Goal: Information Seeking & Learning: Learn about a topic

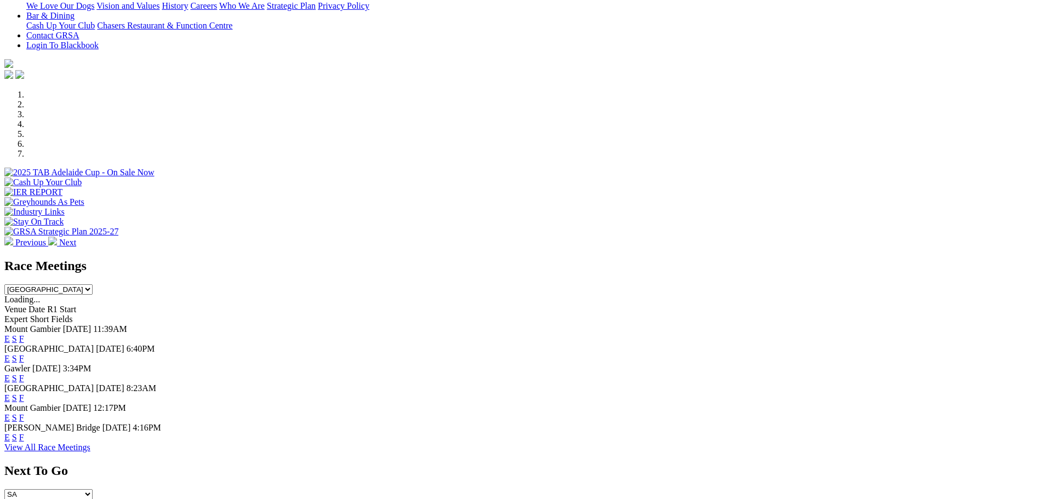
scroll to position [274, 0]
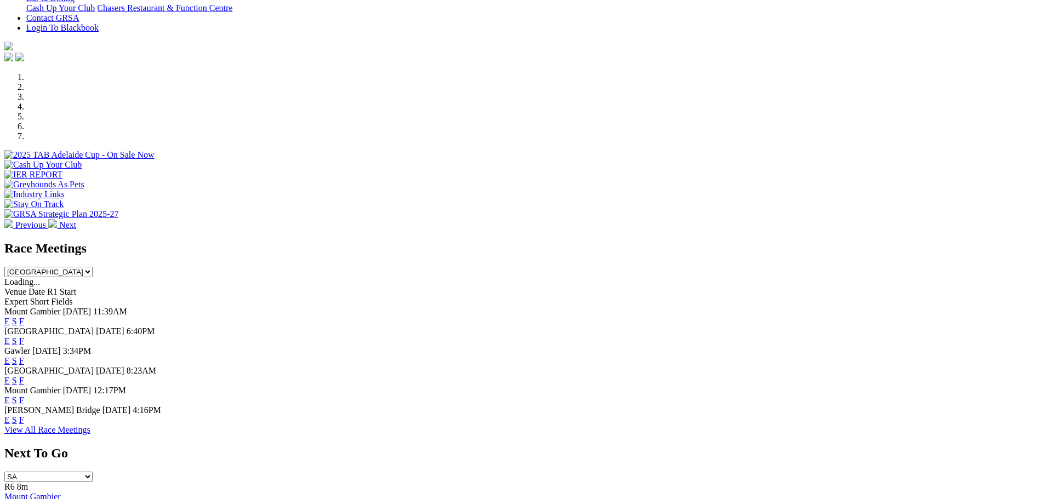
click at [10, 337] on link "E" at bounding box center [6, 341] width 5 height 9
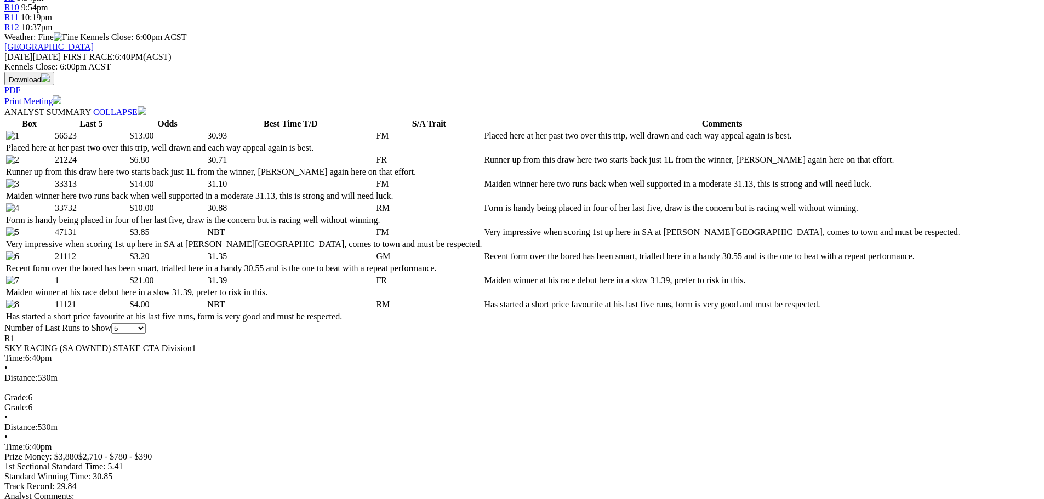
scroll to position [384, 0]
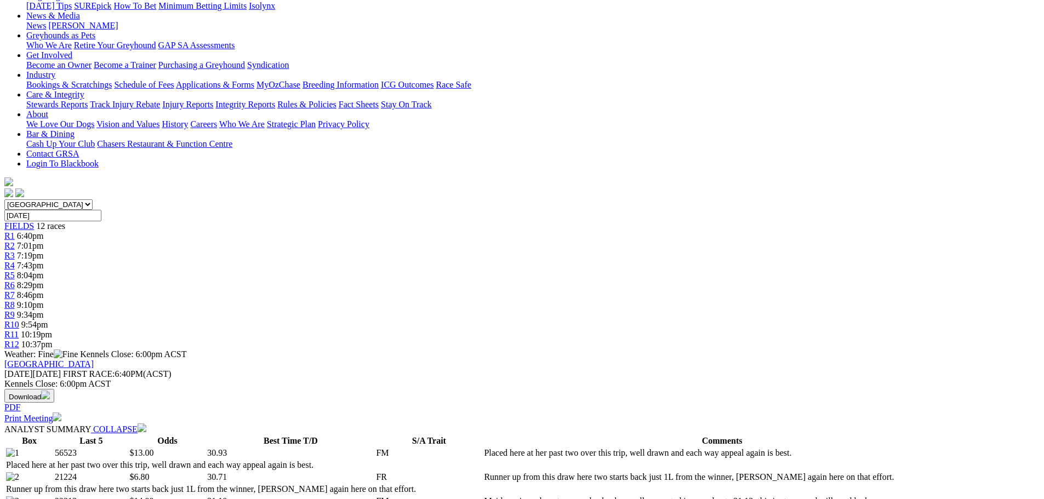
scroll to position [110, 0]
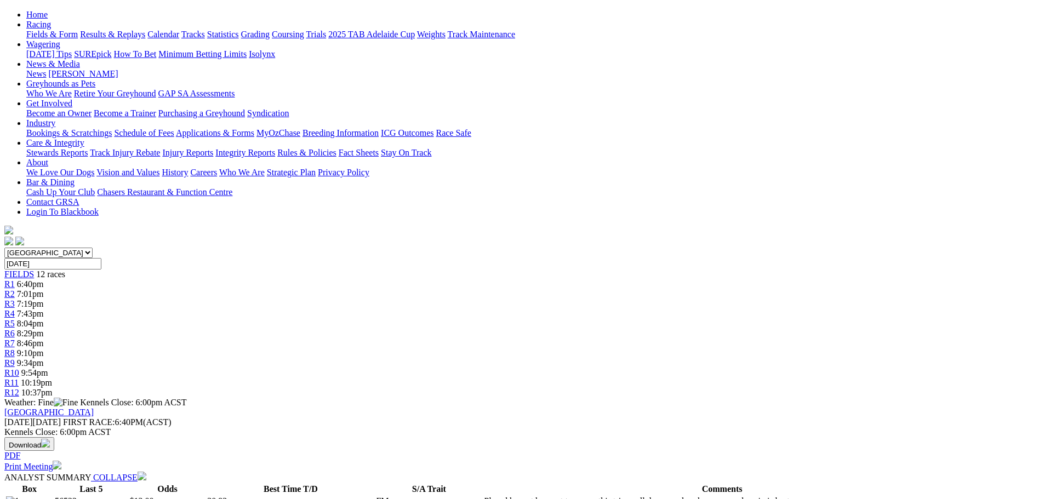
click at [15, 289] on span "R2" at bounding box center [9, 293] width 10 height 9
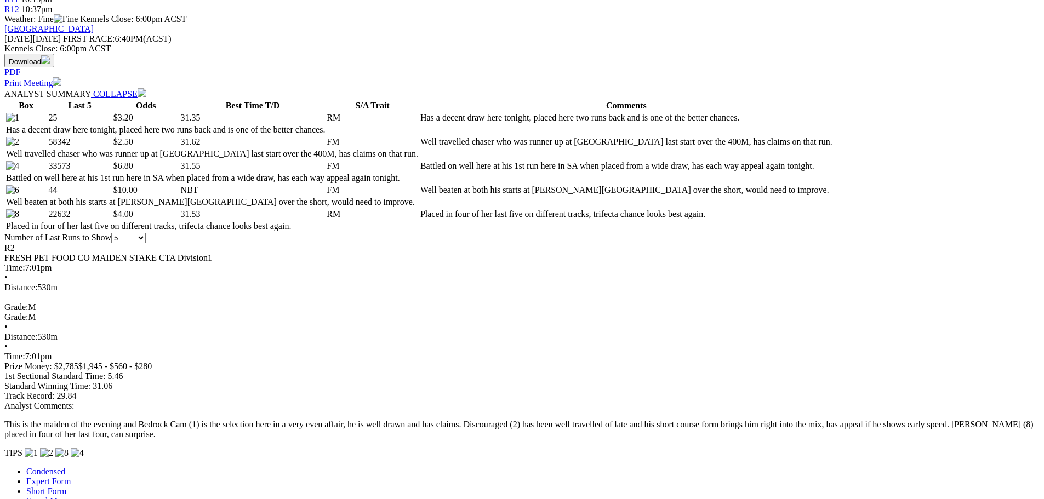
scroll to position [164, 0]
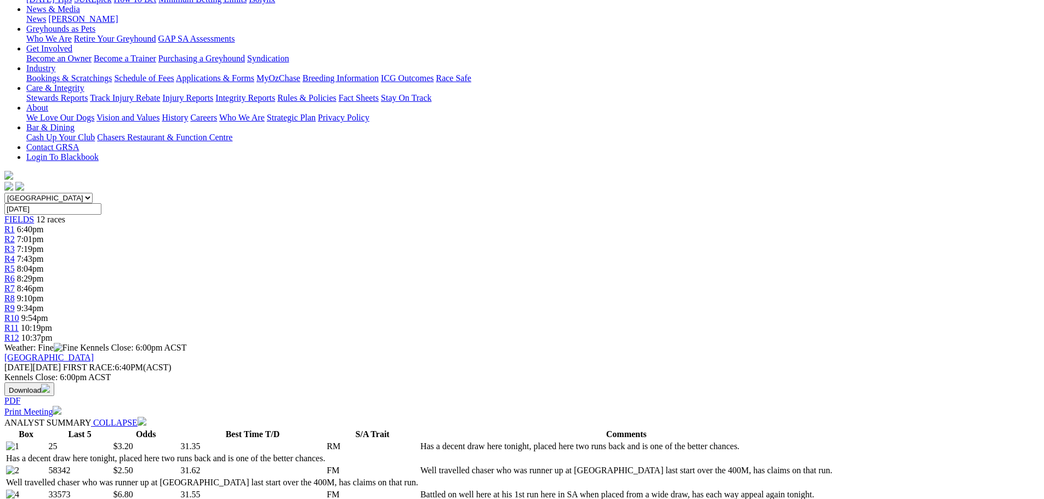
click at [15, 245] on span "R3" at bounding box center [9, 249] width 10 height 9
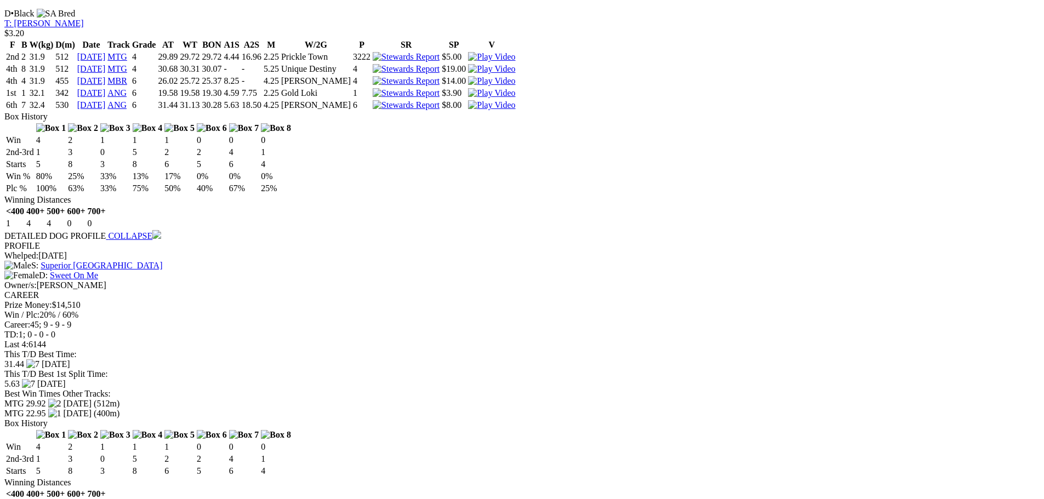
scroll to position [1097, 0]
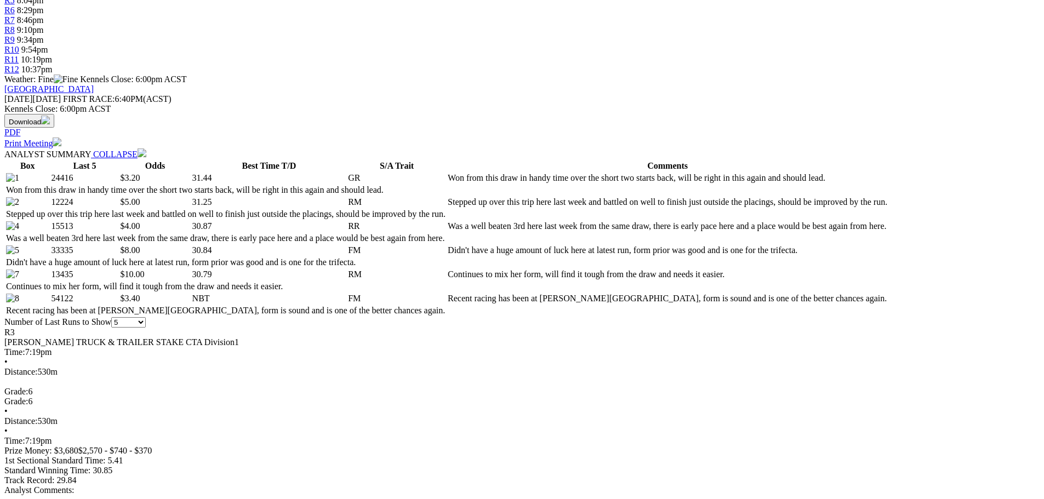
scroll to position [292, 0]
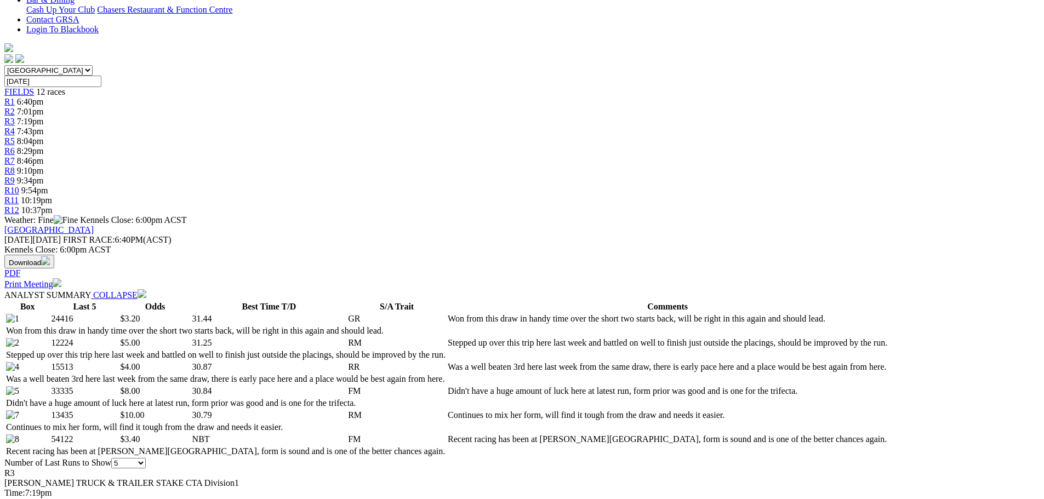
select select "10"
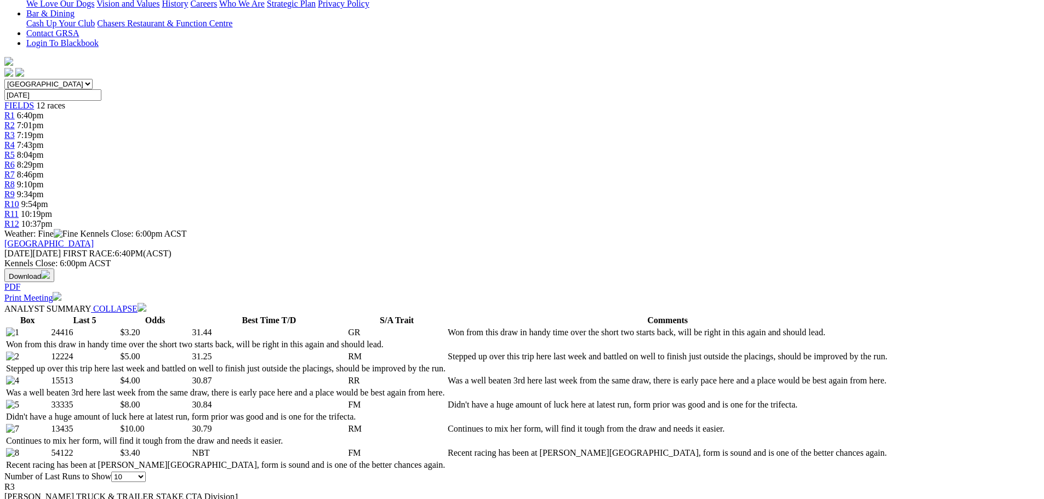
scroll to position [274, 0]
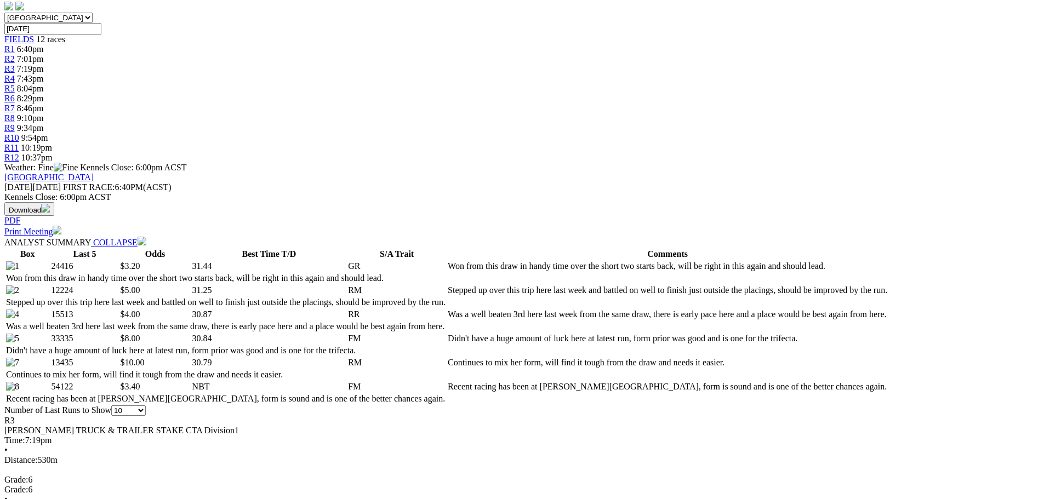
scroll to position [329, 0]
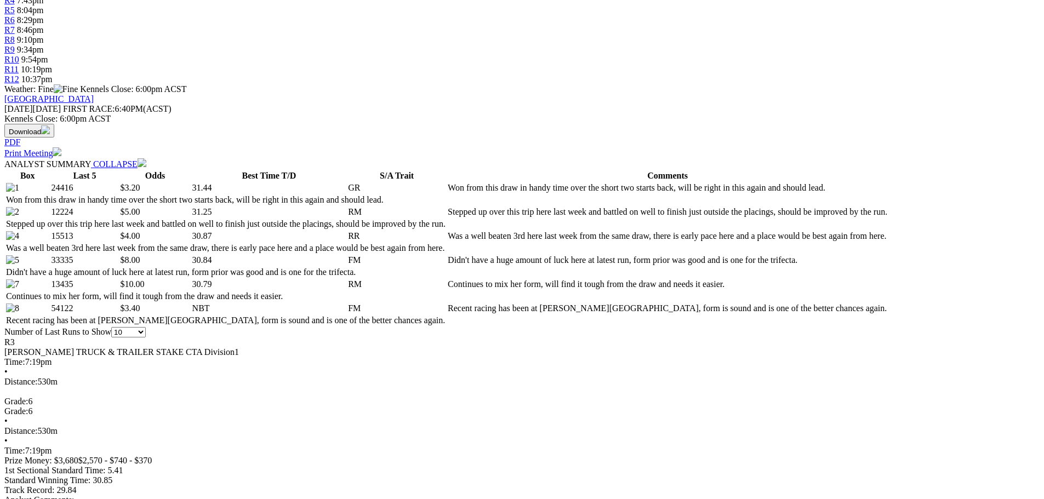
scroll to position [439, 0]
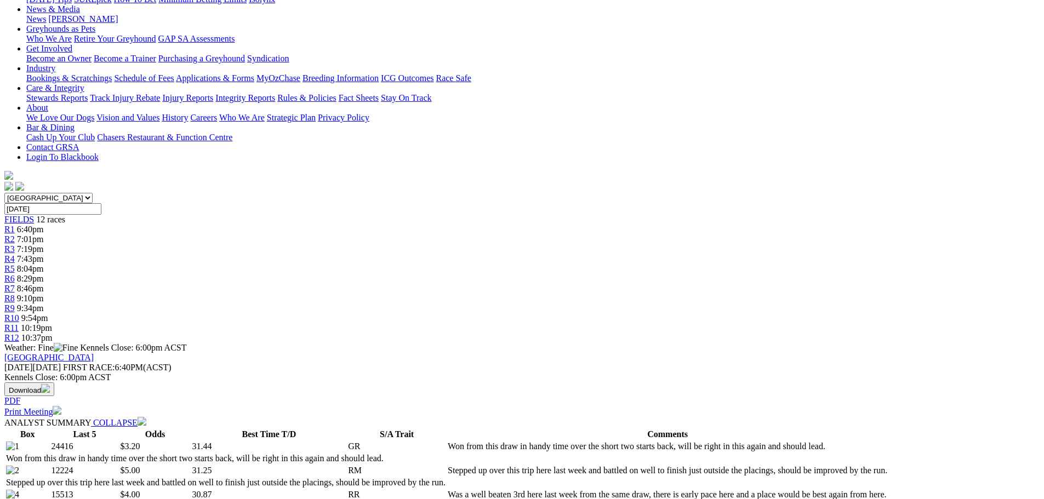
scroll to position [0, 0]
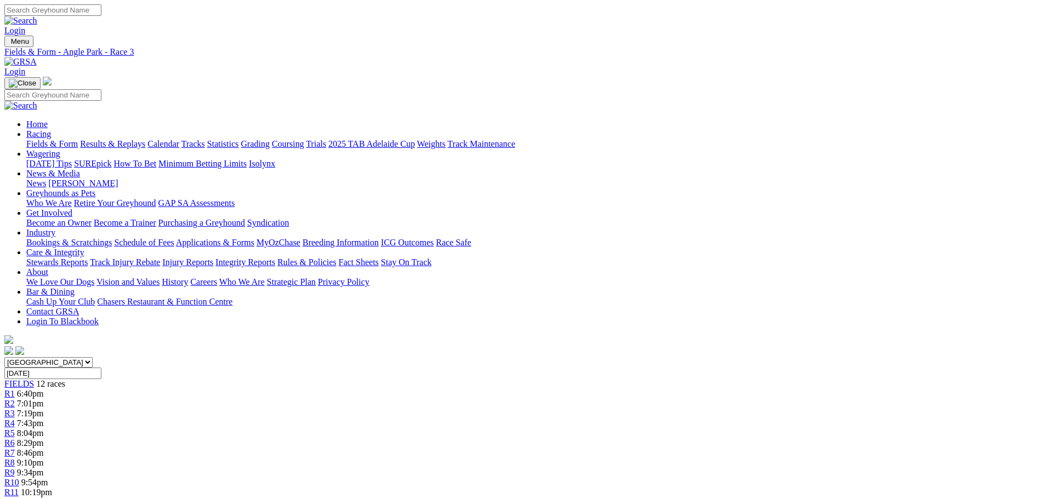
click at [422, 419] on div "R4 7:43pm" at bounding box center [522, 424] width 1036 height 10
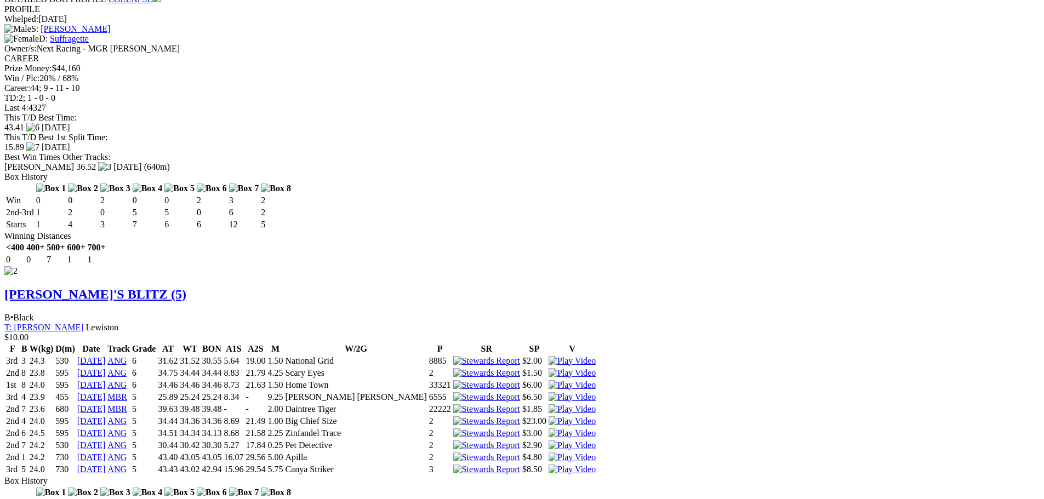
scroll to position [1480, 0]
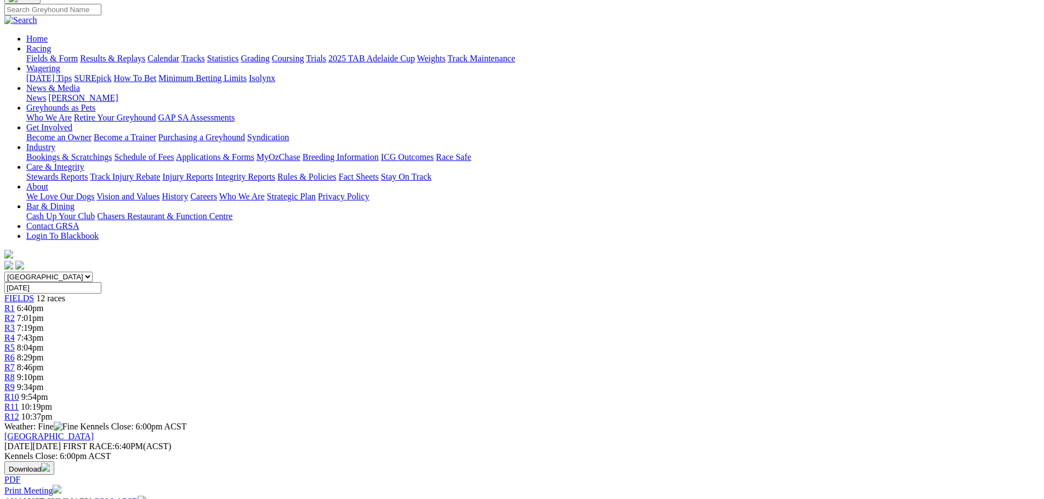
scroll to position [85, 0]
click at [15, 344] on link "R5" at bounding box center [9, 348] width 10 height 9
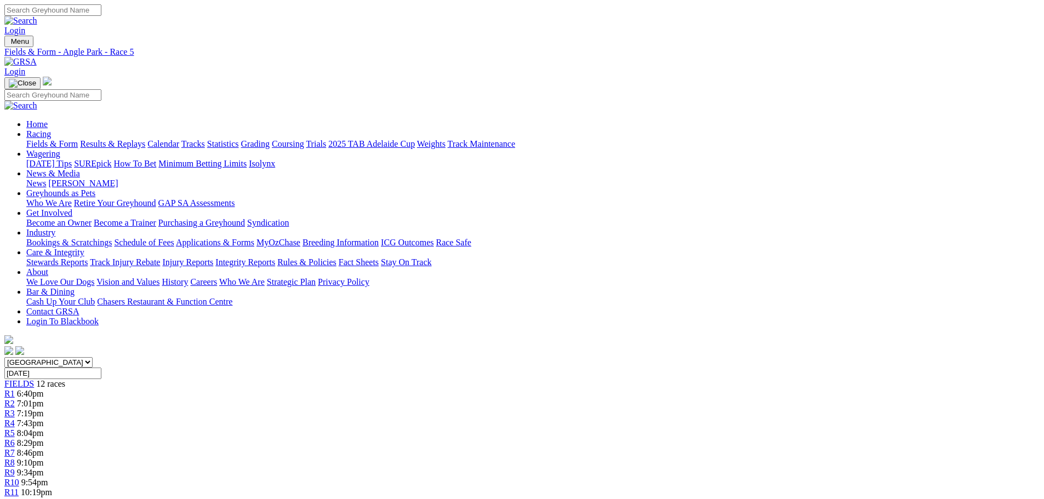
click at [272, 389] on div "R1 6:40pm" at bounding box center [522, 394] width 1036 height 10
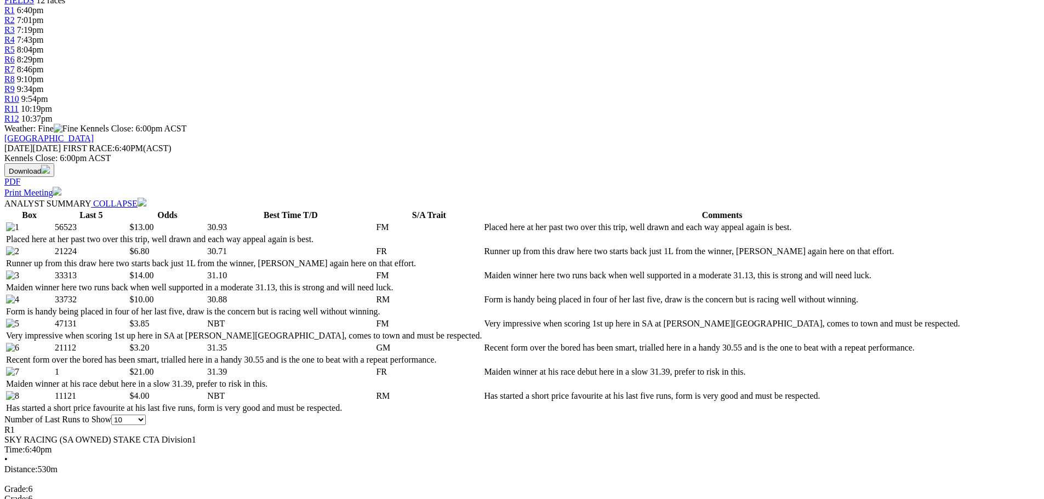
scroll to position [439, 0]
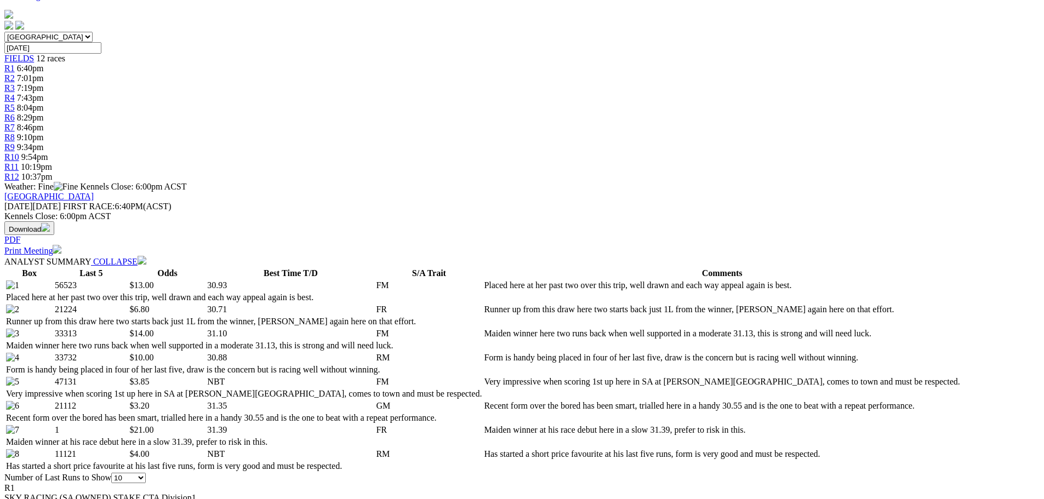
scroll to position [161, 0]
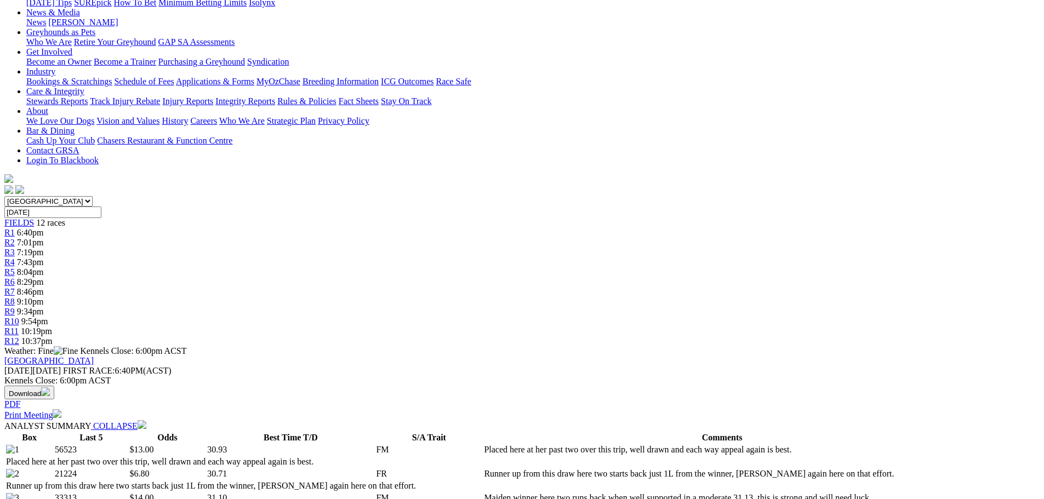
click at [15, 238] on span "R2" at bounding box center [9, 242] width 10 height 9
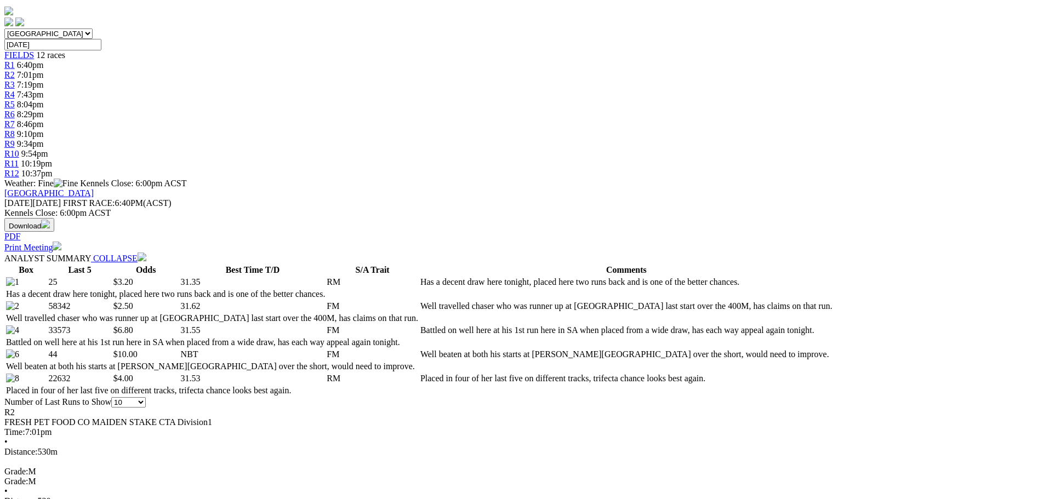
scroll to position [110, 0]
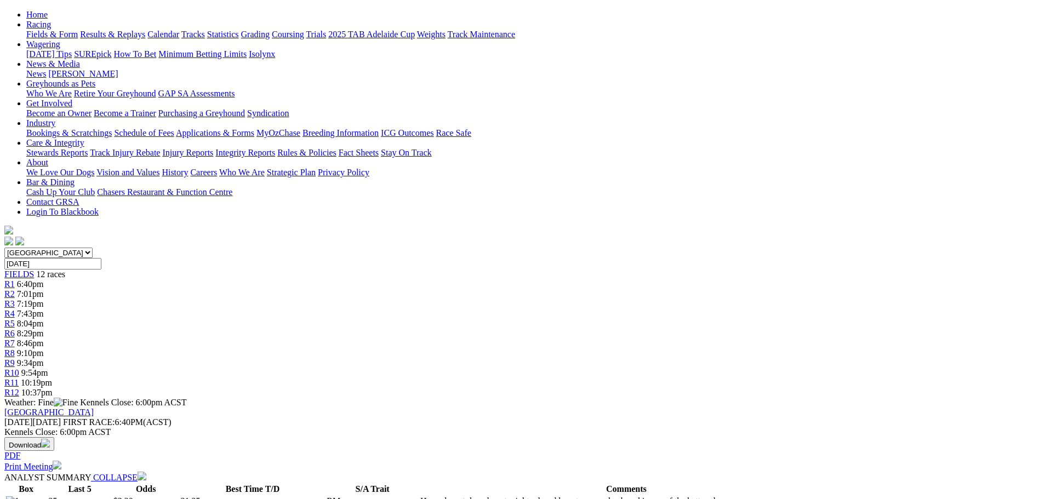
click at [44, 299] on span "7:19pm" at bounding box center [30, 303] width 27 height 9
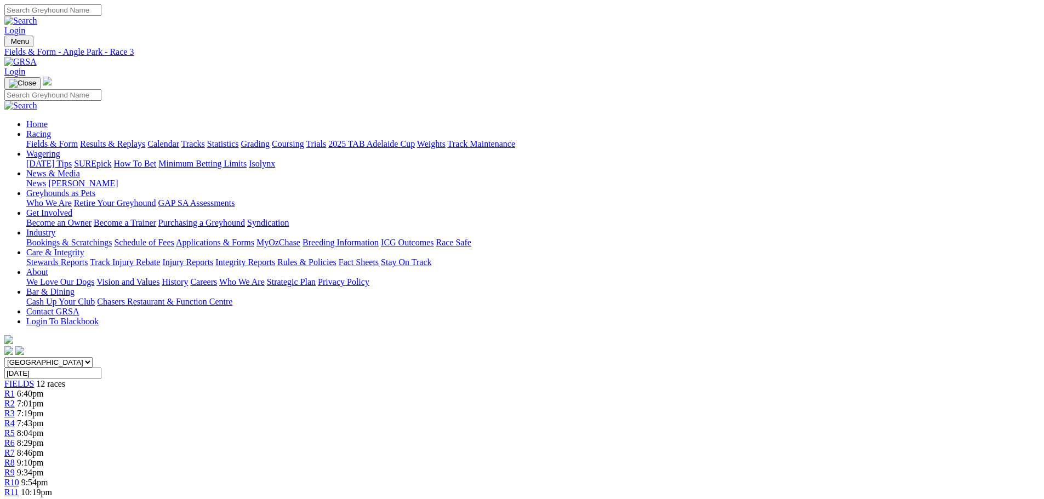
click at [44, 389] on span "6:40pm" at bounding box center [30, 393] width 27 height 9
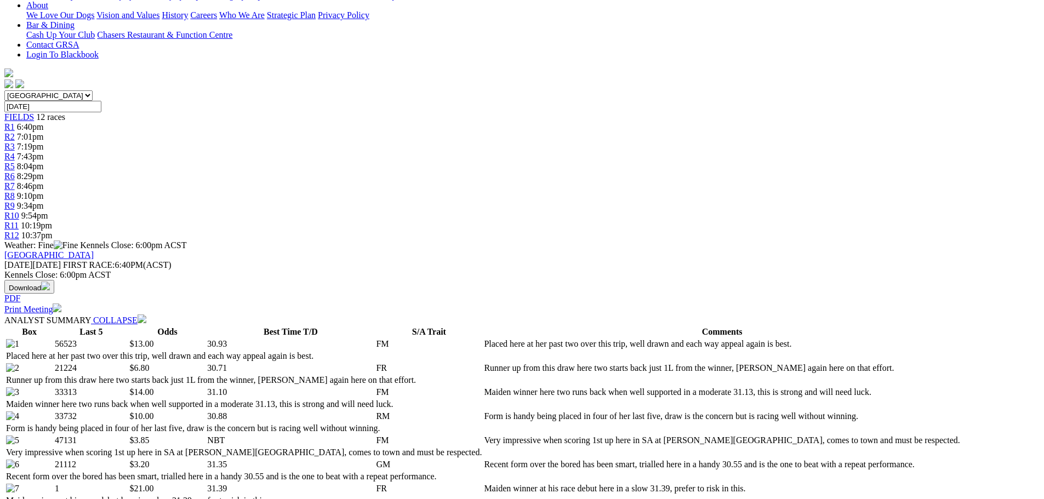
scroll to position [110, 0]
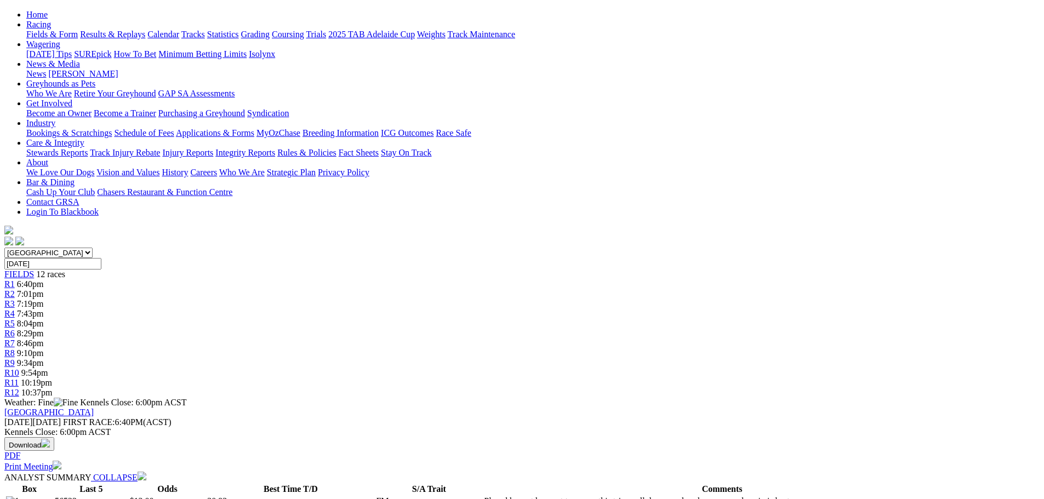
click at [365, 299] on div "R3 7:19pm" at bounding box center [522, 304] width 1036 height 10
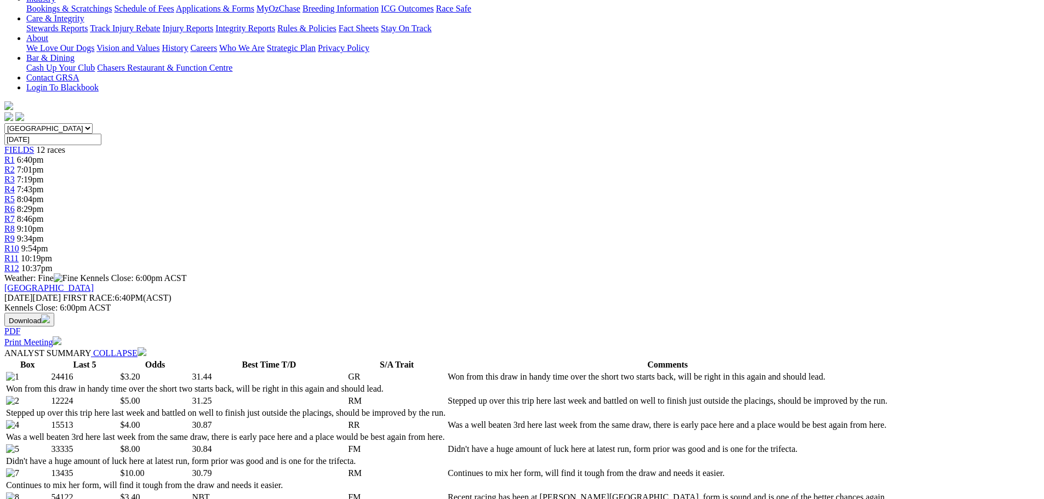
scroll to position [110, 0]
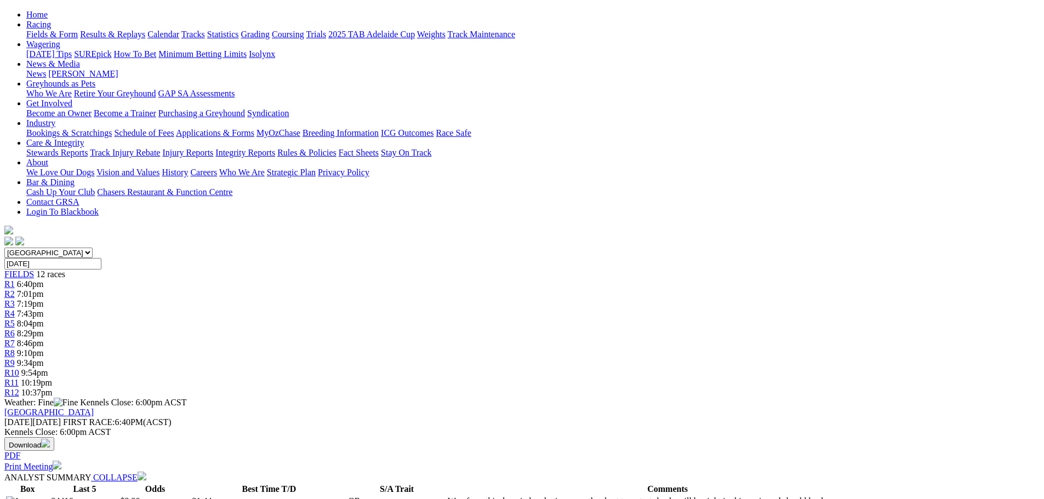
click at [15, 309] on span "R4" at bounding box center [9, 313] width 10 height 9
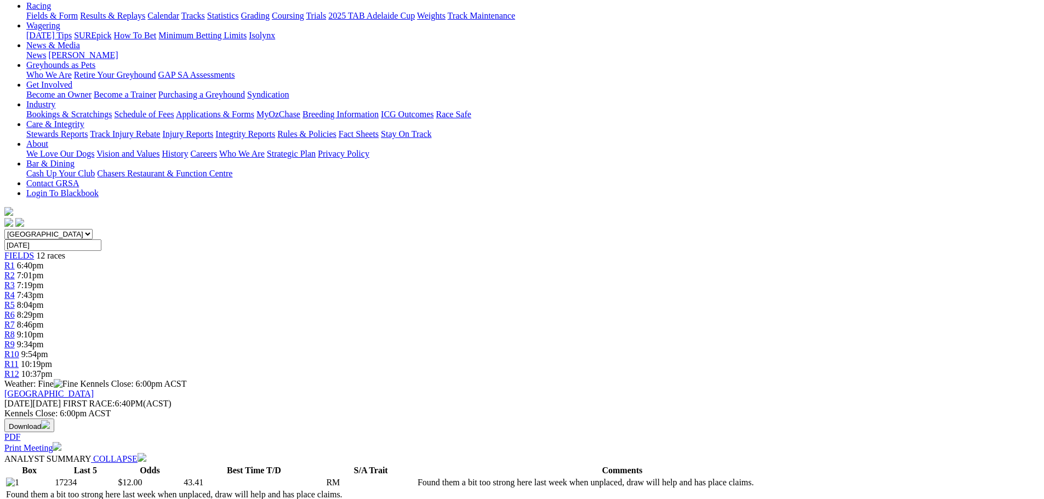
scroll to position [164, 0]
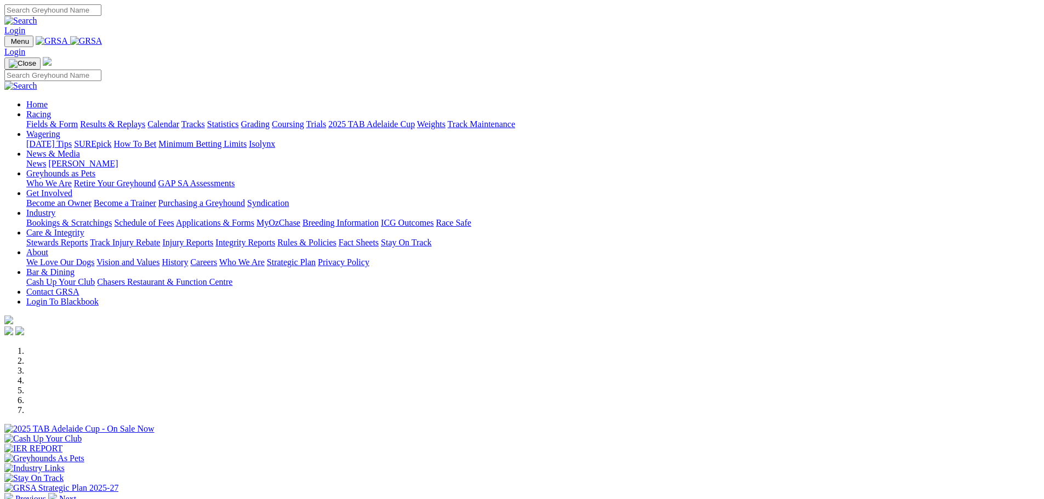
scroll to position [274, 0]
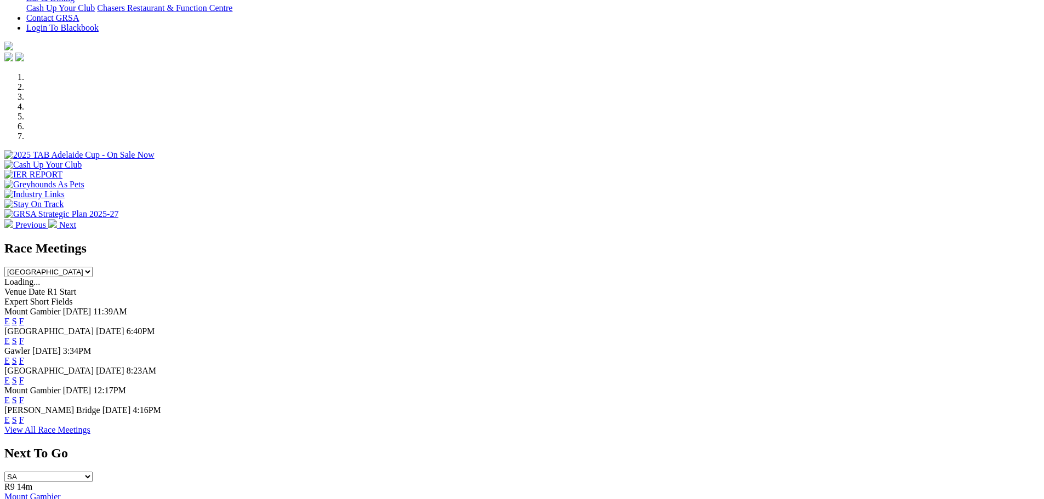
click at [10, 337] on link "E" at bounding box center [6, 341] width 5 height 9
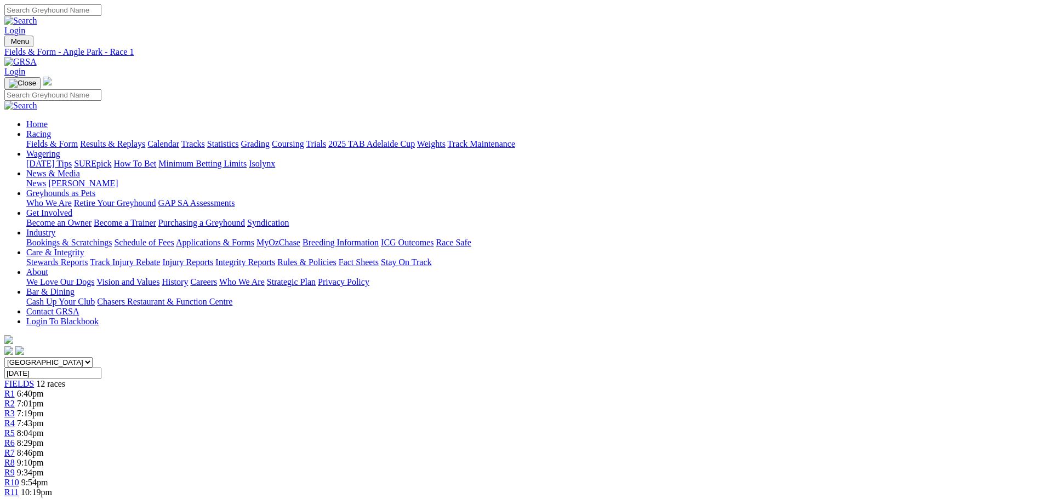
click at [44, 419] on span "7:43pm" at bounding box center [30, 423] width 27 height 9
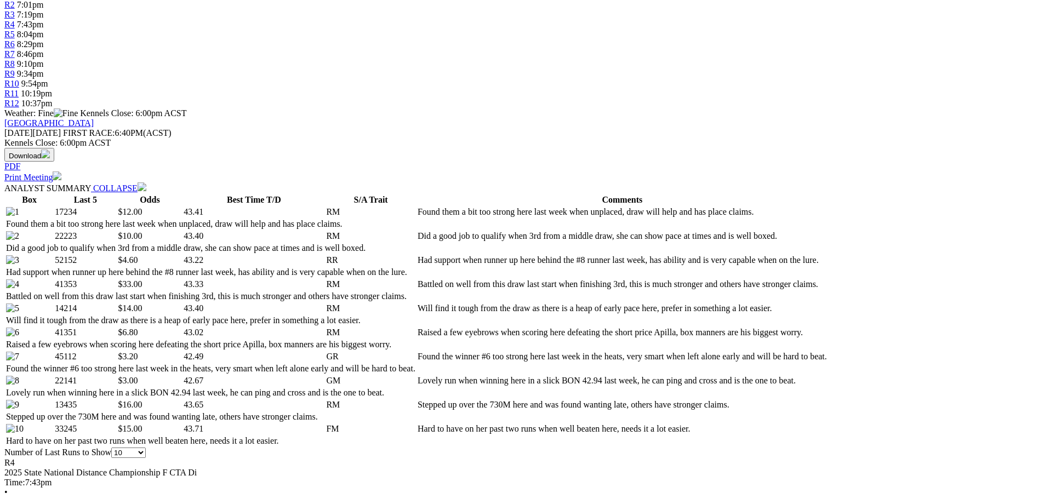
scroll to position [439, 0]
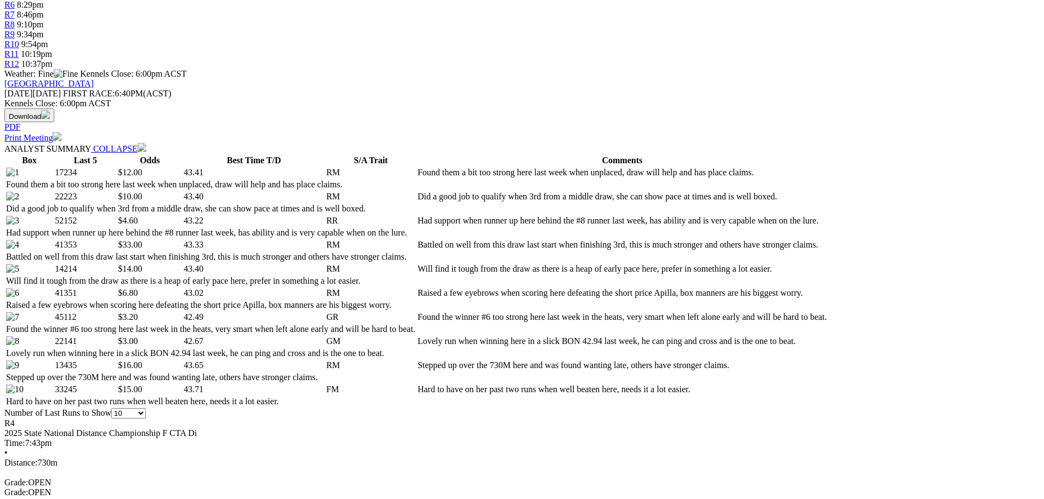
select select "20"
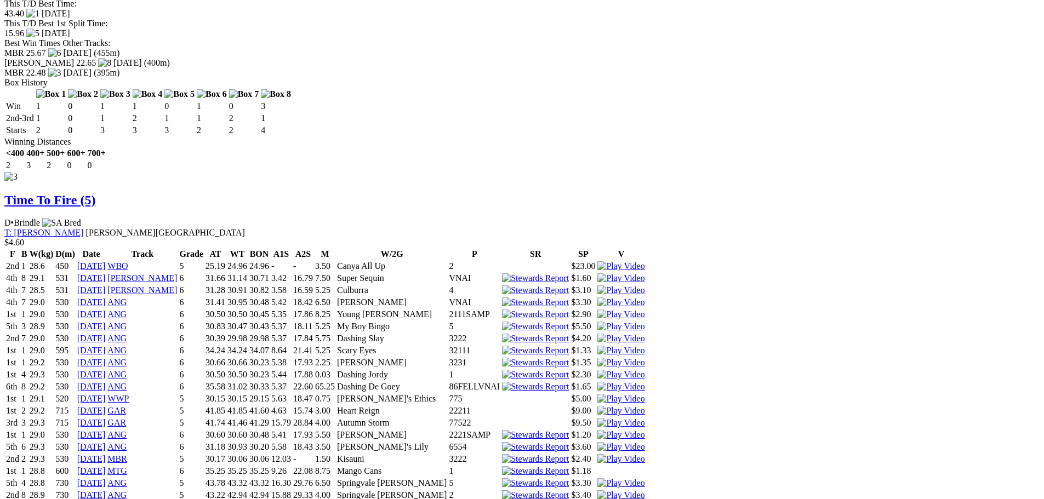
scroll to position [2412, 0]
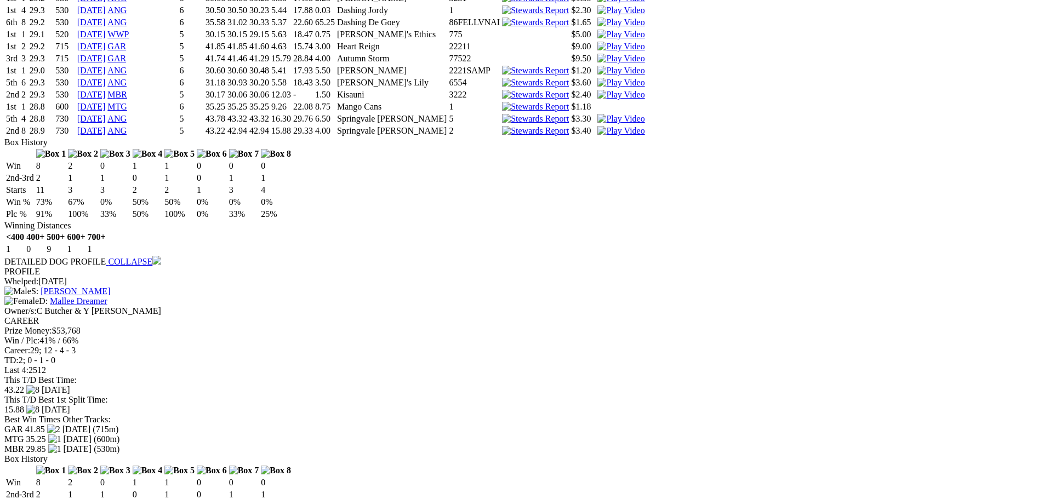
scroll to position [2851, 0]
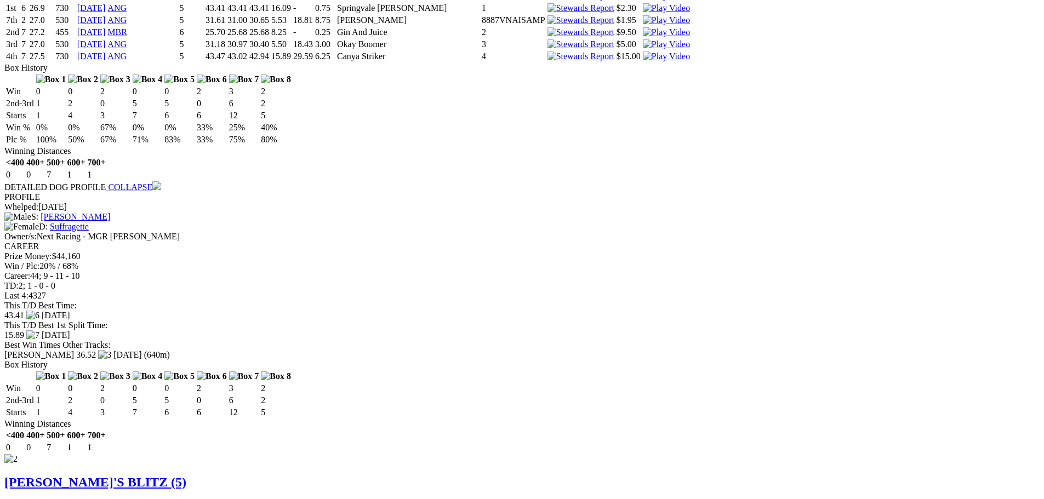
scroll to position [1261, 0]
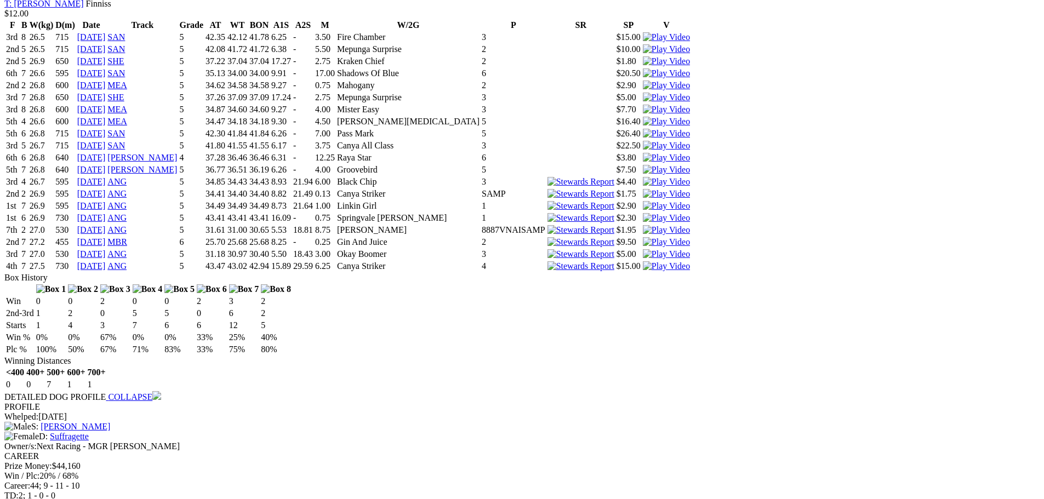
scroll to position [1206, 0]
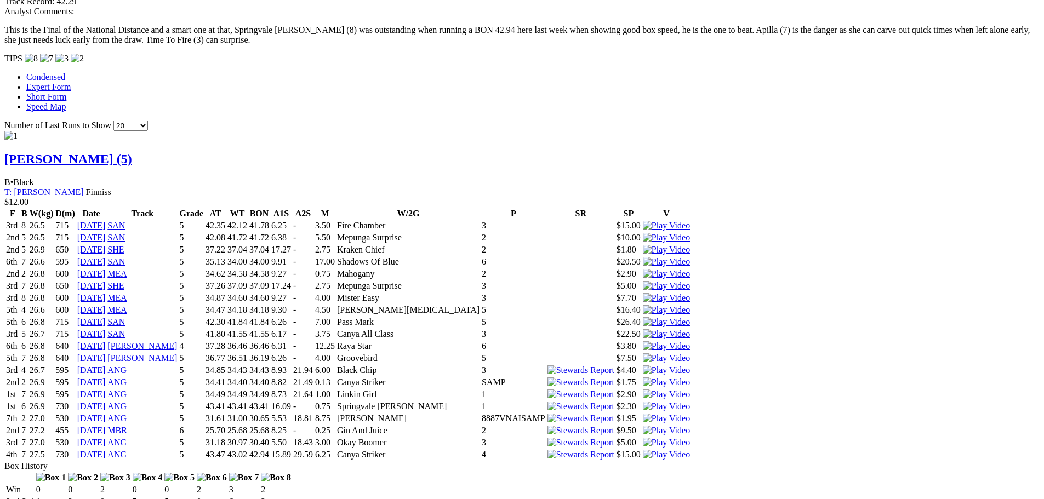
scroll to position [932, 0]
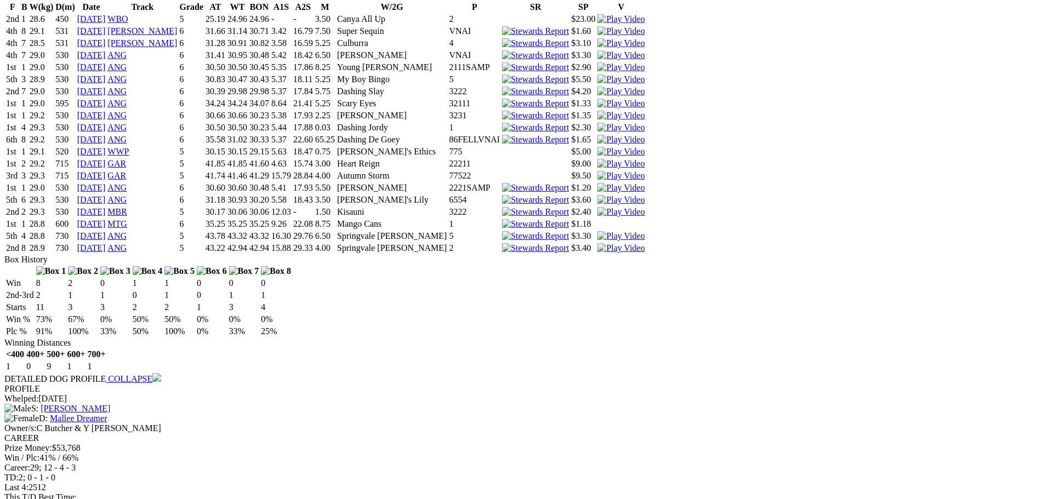
scroll to position [2851, 0]
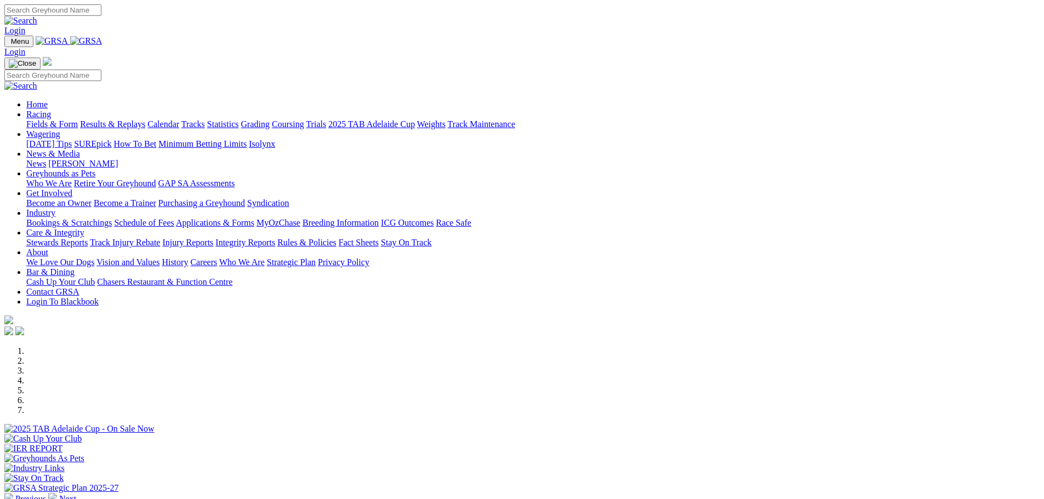
scroll to position [219, 0]
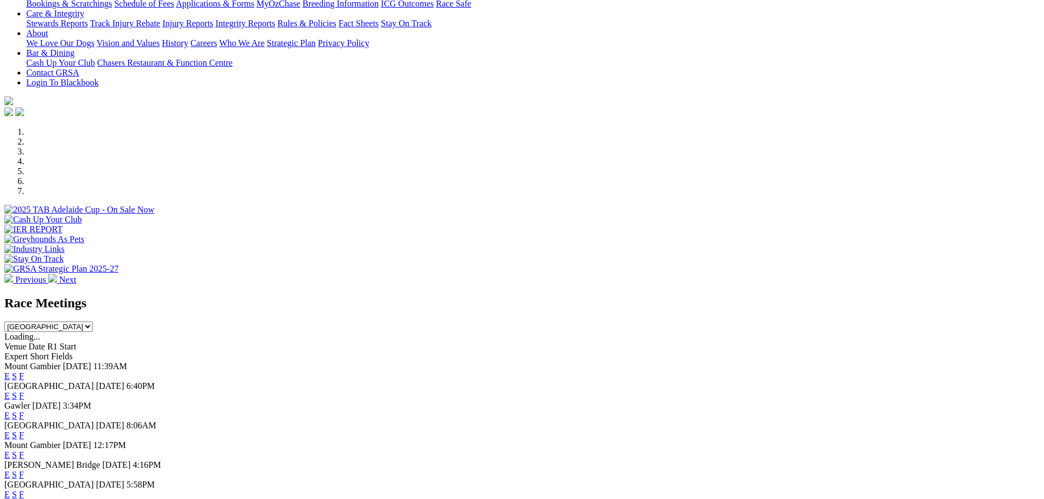
click at [10, 391] on link "E" at bounding box center [6, 395] width 5 height 9
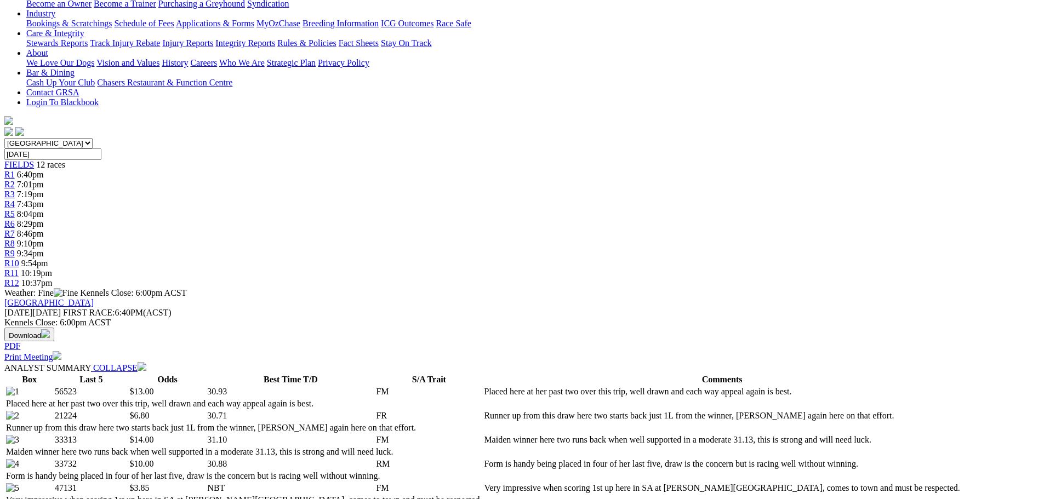
scroll to position [55, 0]
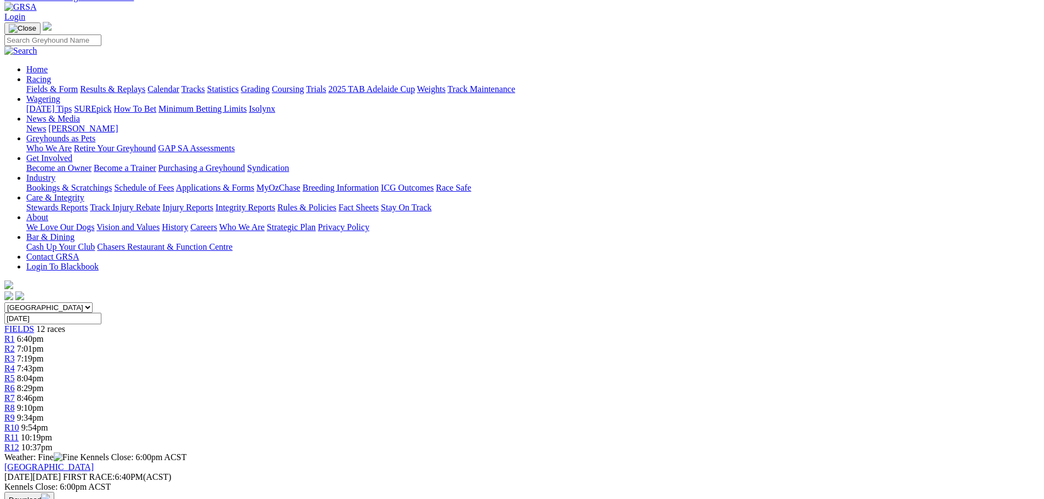
click at [15, 344] on link "R2" at bounding box center [9, 348] width 10 height 9
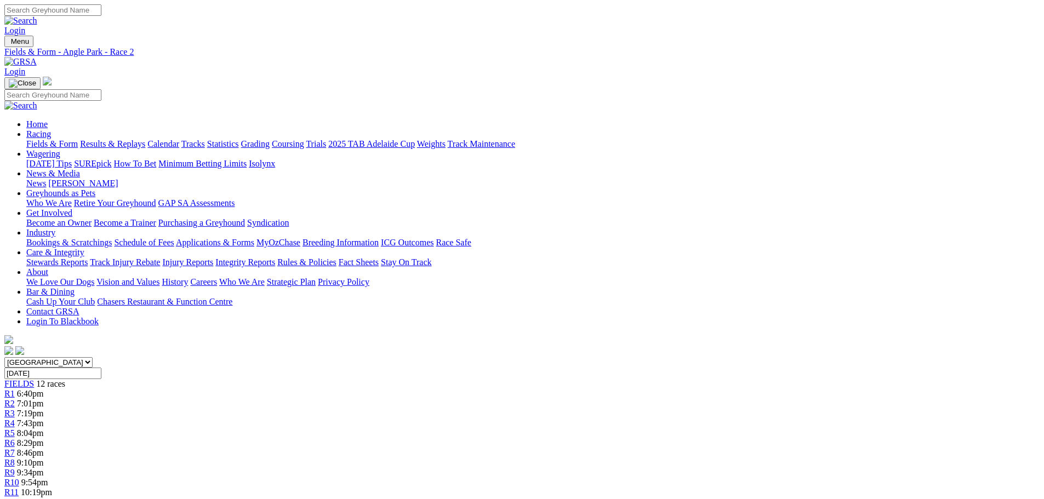
click at [44, 389] on span "6:40pm" at bounding box center [30, 393] width 27 height 9
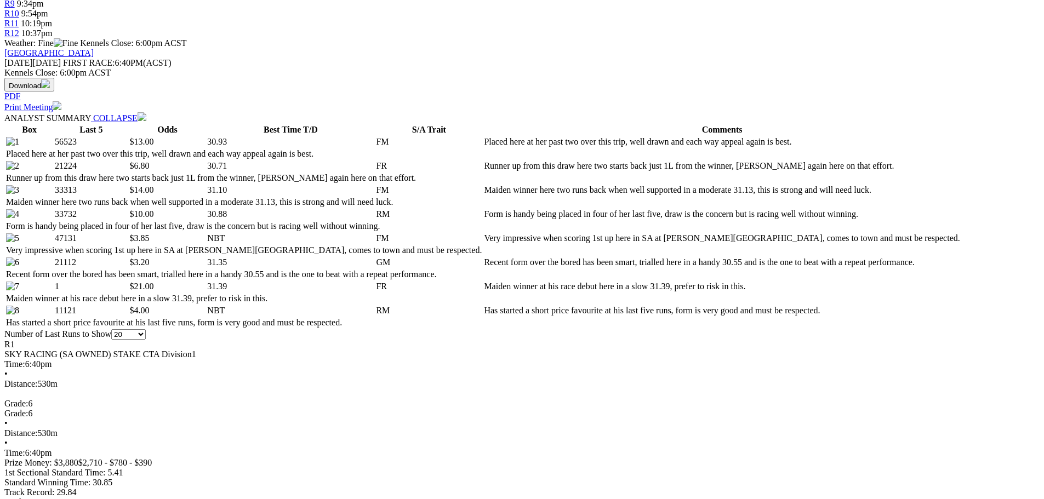
scroll to position [493, 0]
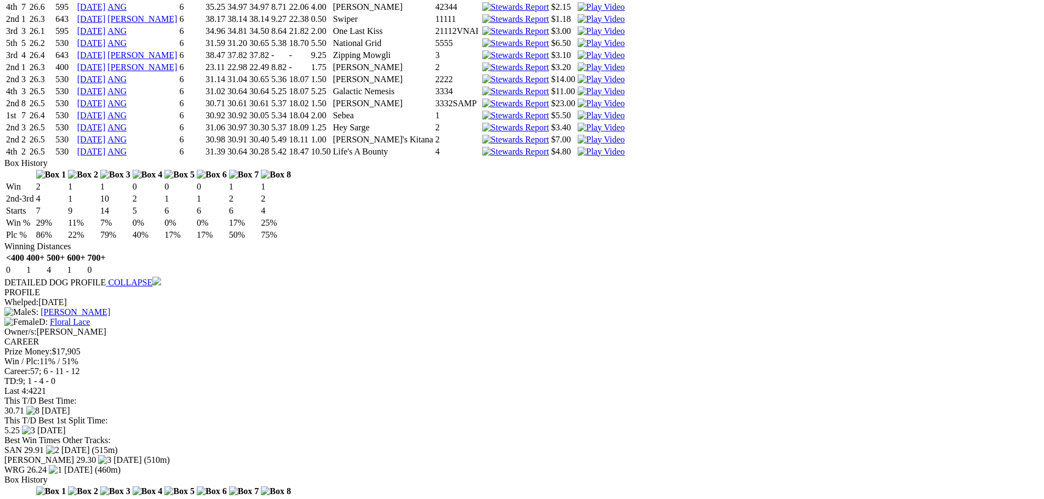
scroll to position [2029, 0]
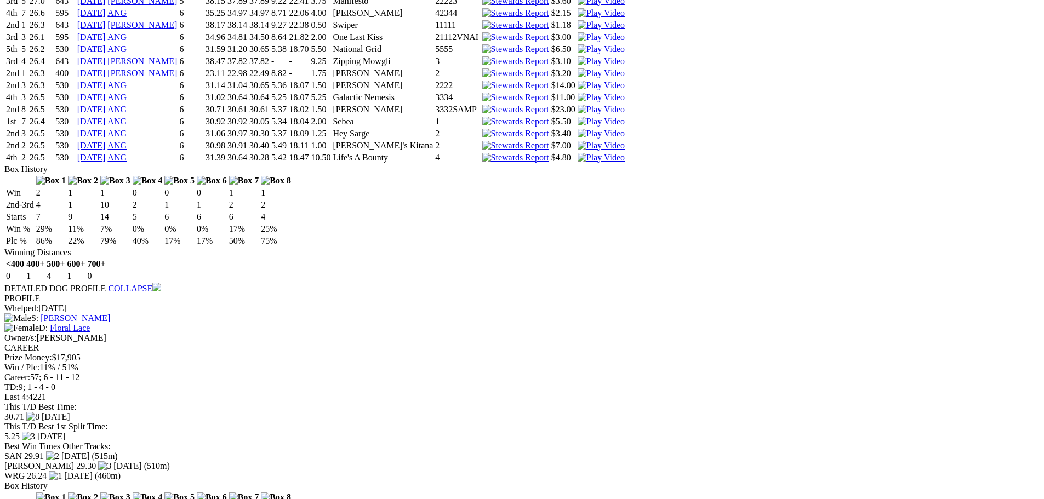
scroll to position [1974, 0]
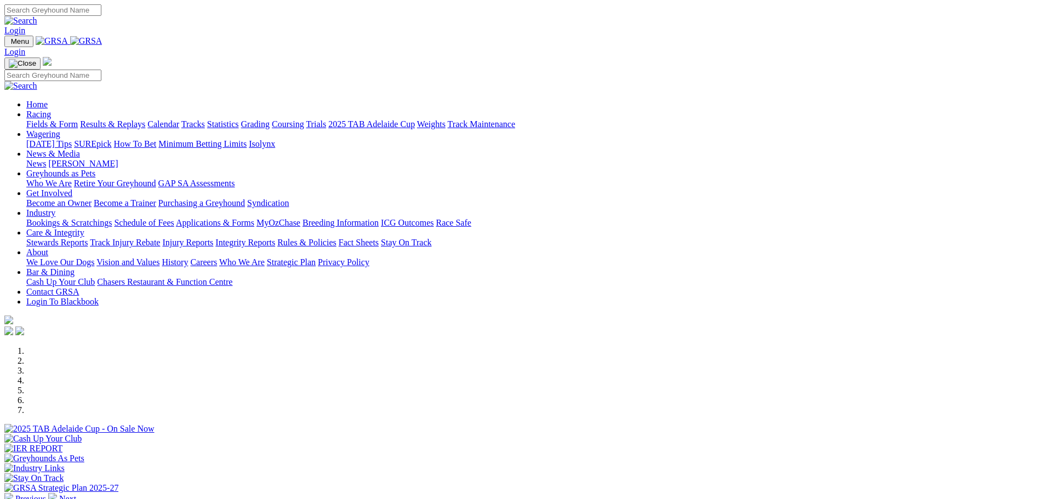
click at [239, 120] on link "Statistics" at bounding box center [223, 124] width 32 height 9
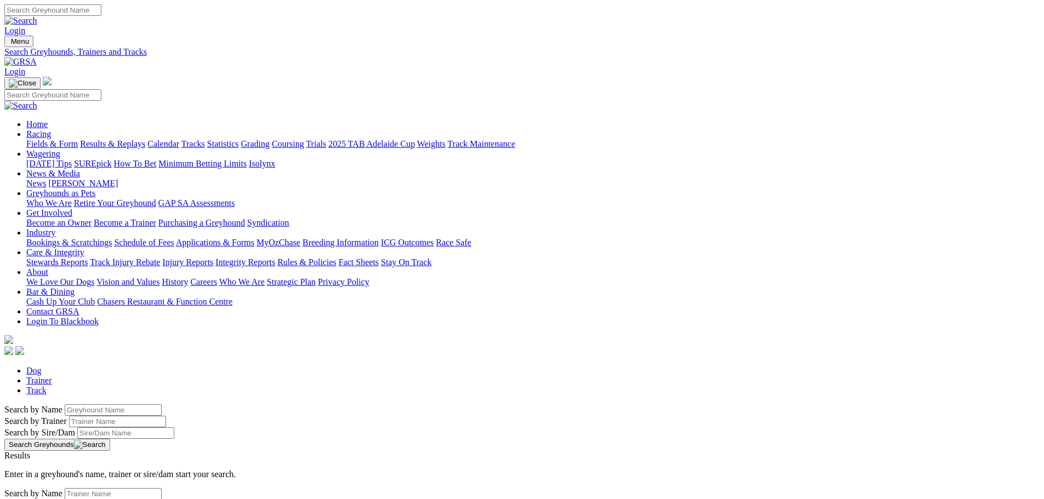
click at [162, 405] on input "Search by Greyhound name" at bounding box center [113, 411] width 97 height 12
type input "house of wong"
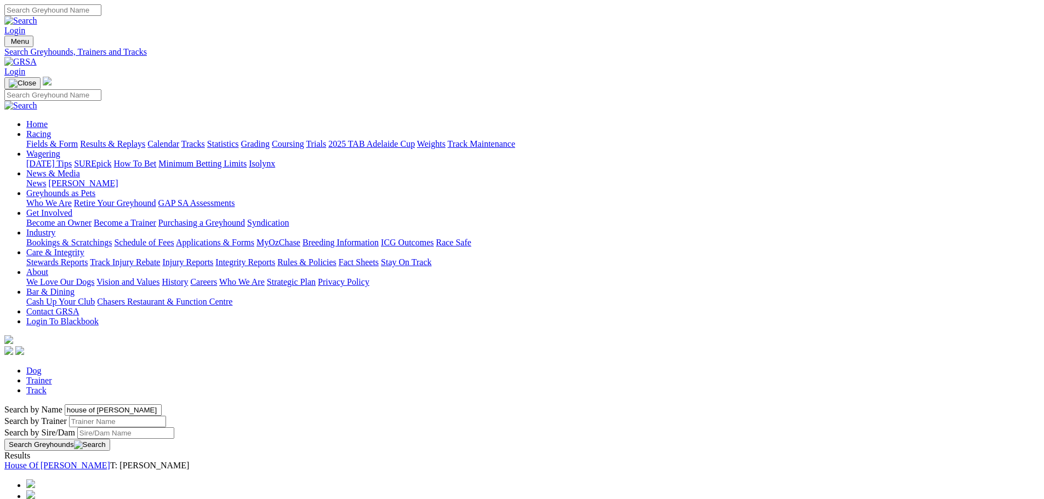
click at [110, 461] on link "House Of [PERSON_NAME]" at bounding box center [57, 465] width 106 height 9
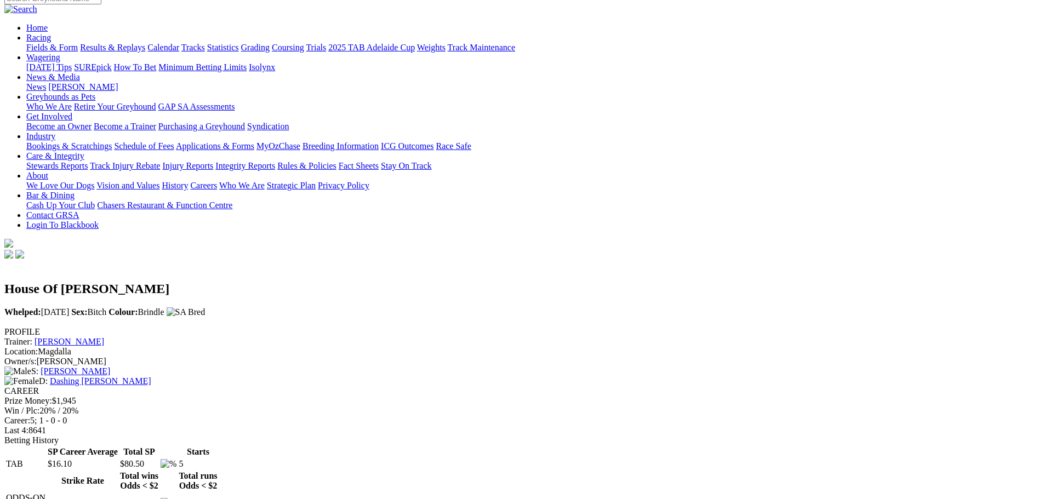
scroll to position [274, 0]
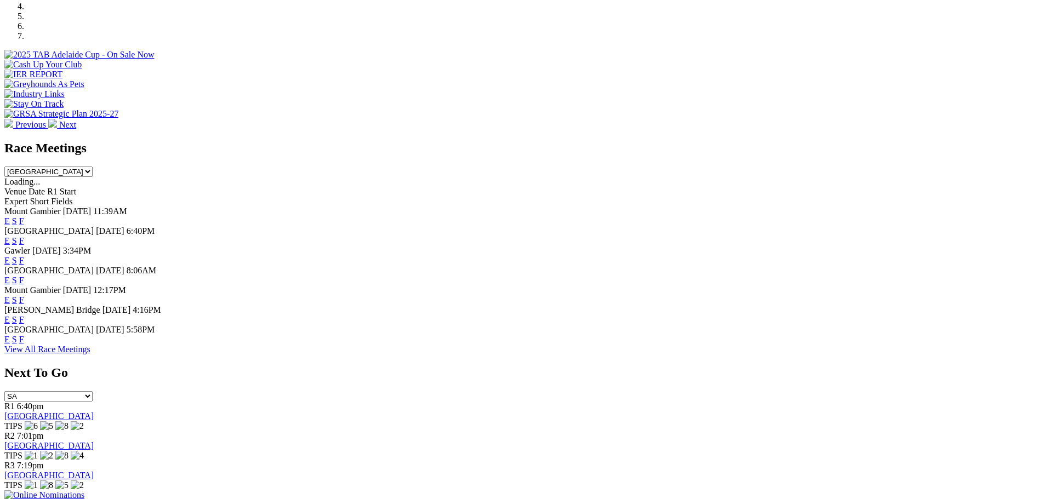
scroll to position [384, 0]
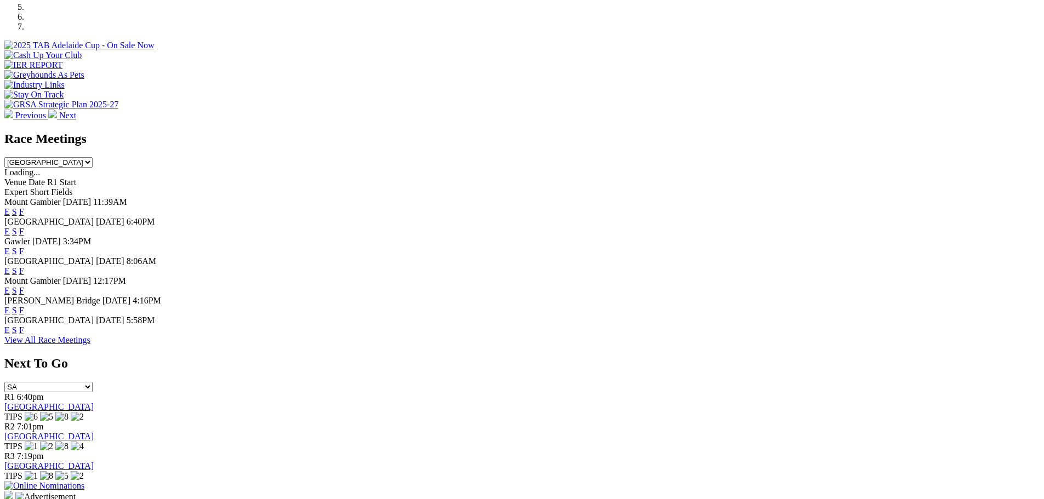
click at [24, 335] on link "F" at bounding box center [21, 330] width 5 height 9
